Goal: Navigation & Orientation: Go to known website

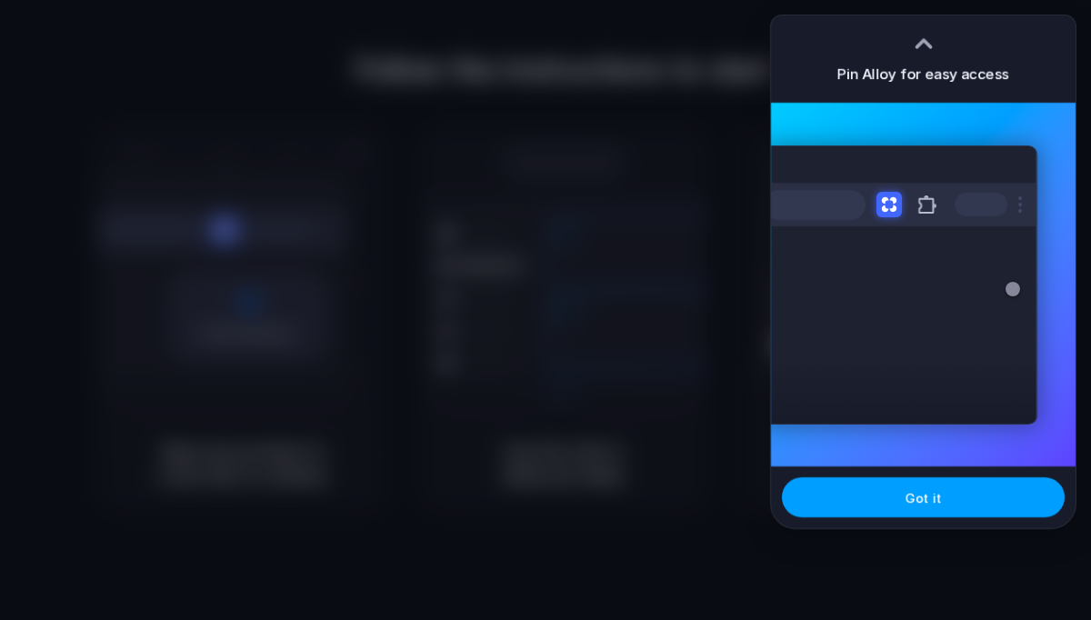
click at [918, 507] on button "Got it" at bounding box center [923, 497] width 283 height 40
